Goal: Task Accomplishment & Management: Complete application form

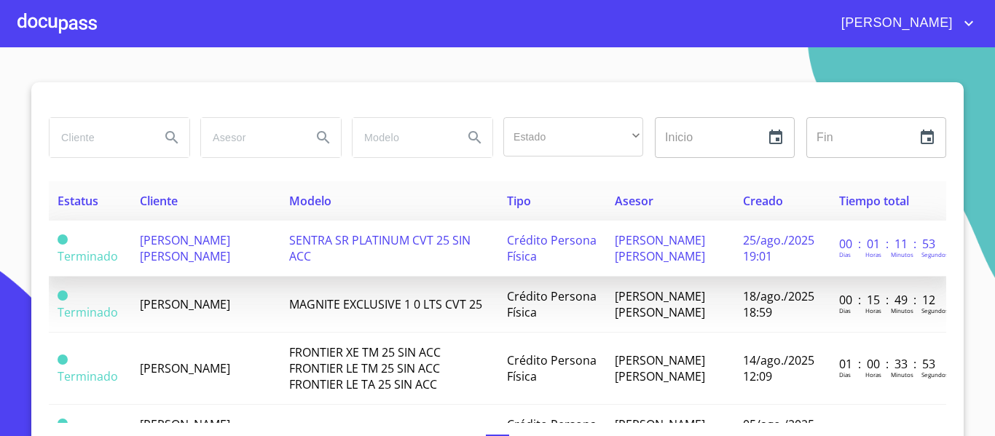
click at [188, 259] on span "[PERSON_NAME] [PERSON_NAME]" at bounding box center [185, 248] width 90 height 32
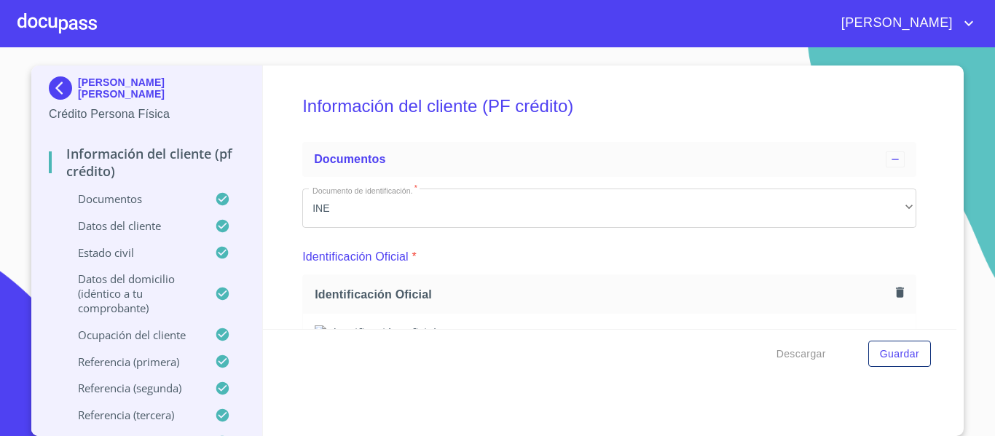
click at [73, 38] on div at bounding box center [56, 23] width 79 height 47
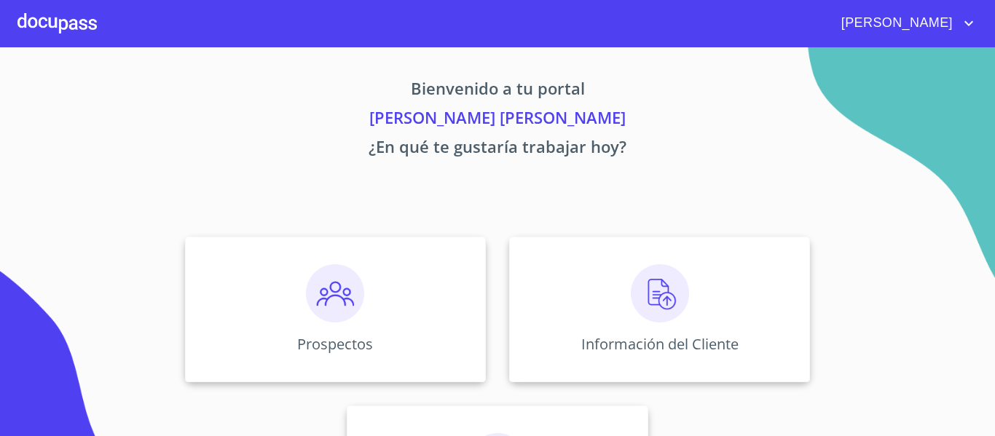
scroll to position [127, 0]
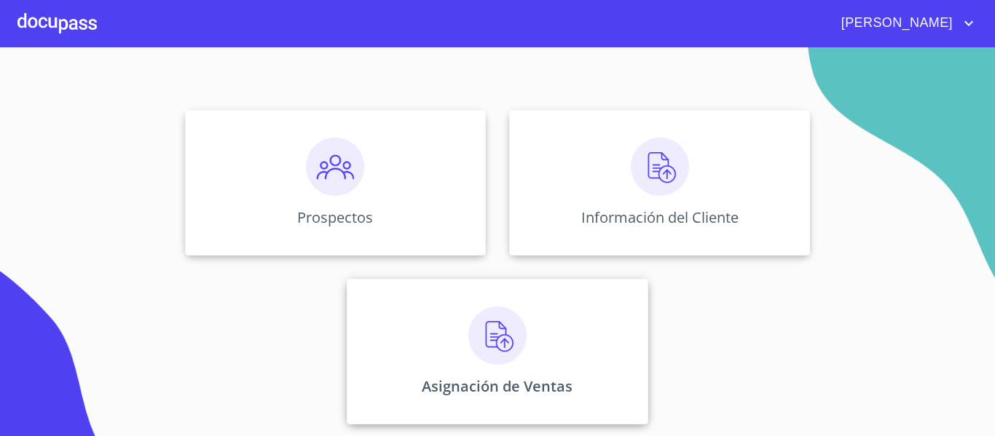
click at [438, 374] on div "Asignación de Ventas" at bounding box center [497, 352] width 301 height 146
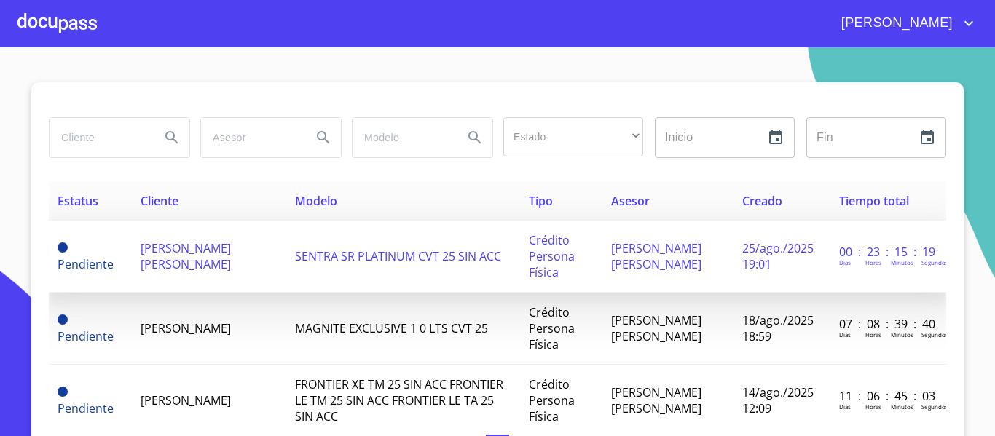
click at [210, 253] on span "[PERSON_NAME] [PERSON_NAME]" at bounding box center [186, 256] width 90 height 32
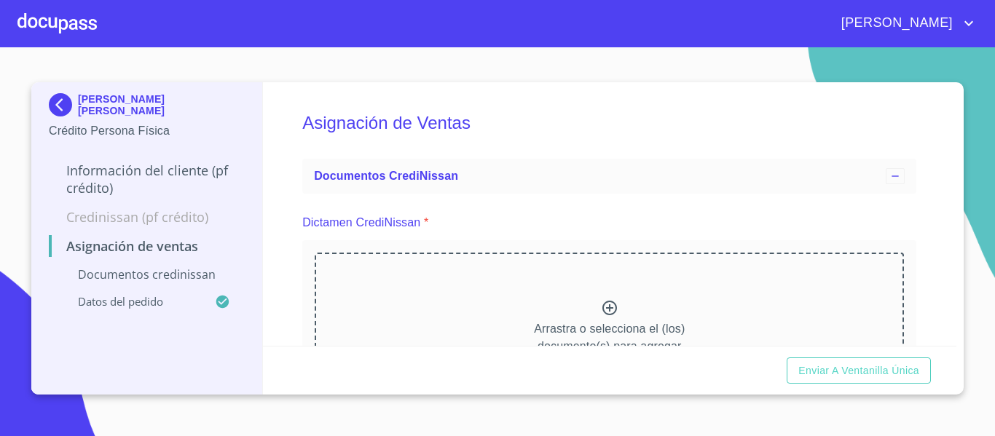
click at [601, 311] on icon at bounding box center [609, 307] width 17 height 17
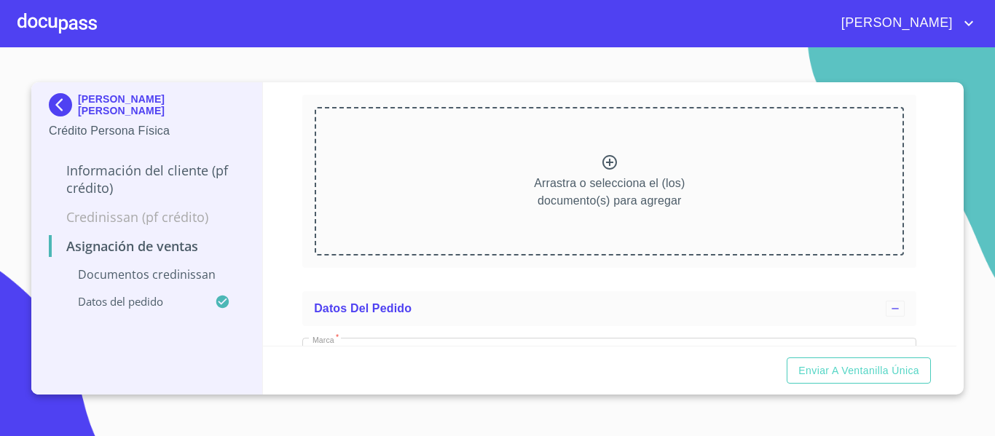
scroll to position [178, 0]
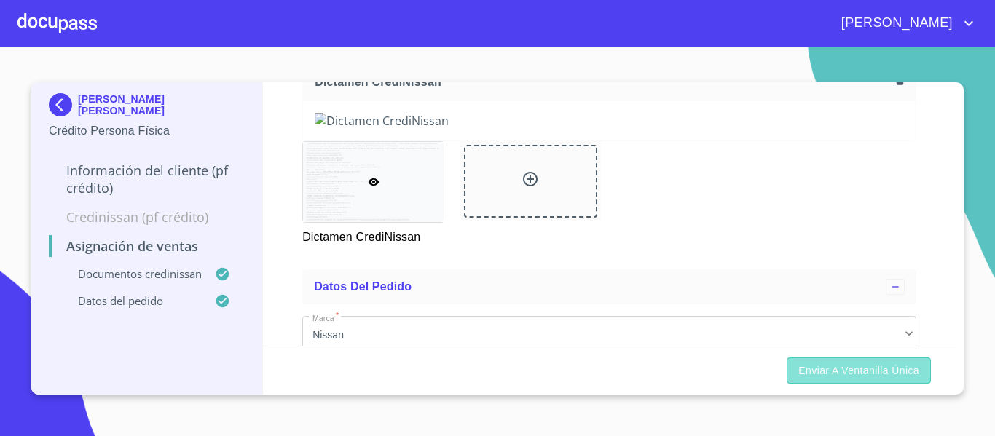
click at [839, 369] on span "Enviar a Ventanilla única" at bounding box center [858, 371] width 121 height 18
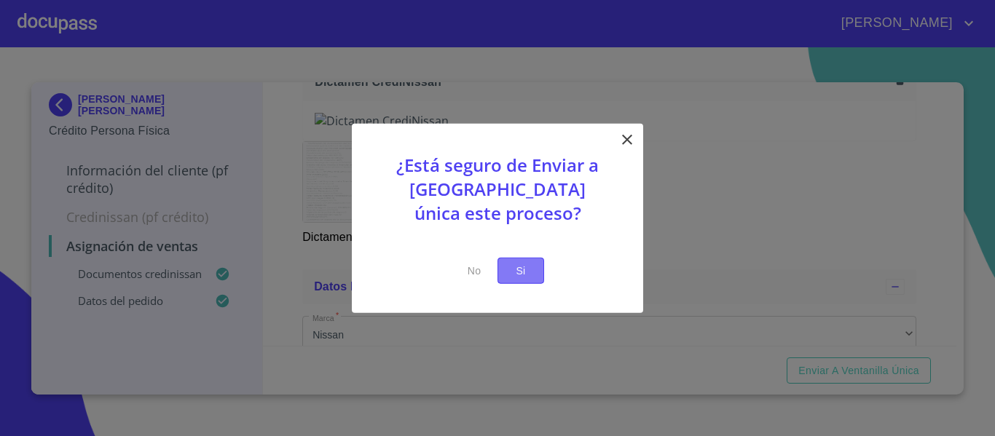
click at [529, 270] on span "Si" at bounding box center [520, 270] width 23 height 18
